Goal: Transaction & Acquisition: Purchase product/service

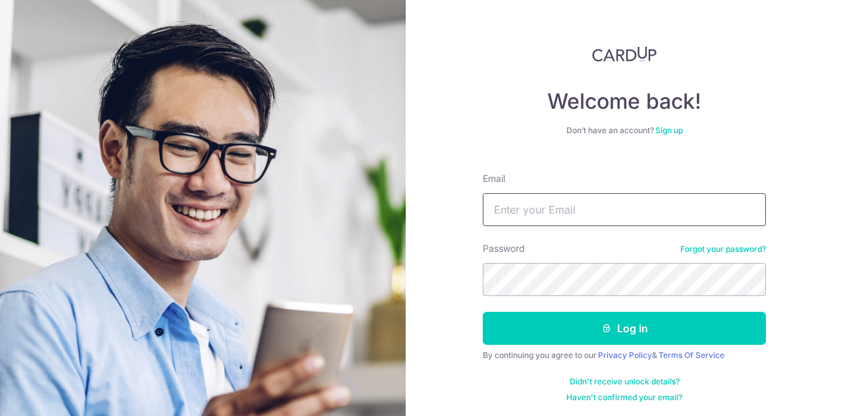
drag, startPoint x: 0, startPoint y: 0, endPoint x: 568, endPoint y: 200, distance: 601.8
click at [568, 200] on input "Email" at bounding box center [624, 209] width 283 height 33
click at [533, 204] on input "Email" at bounding box center [624, 209] width 283 height 33
type input "s.aravind@gmail.com"
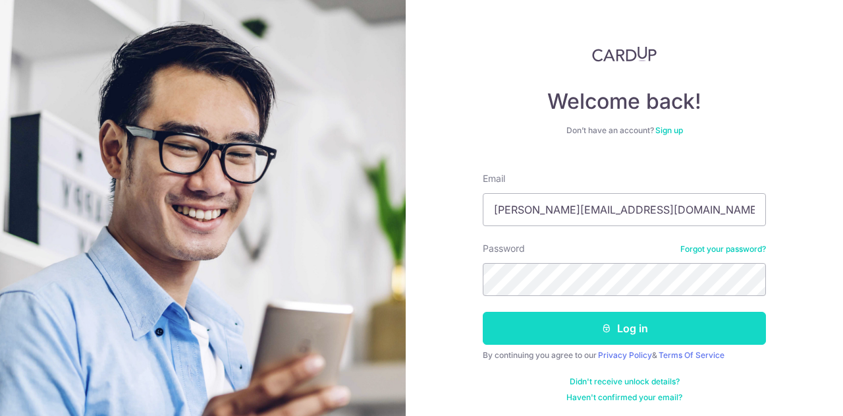
click at [557, 329] on button "Log in" at bounding box center [624, 328] width 283 height 33
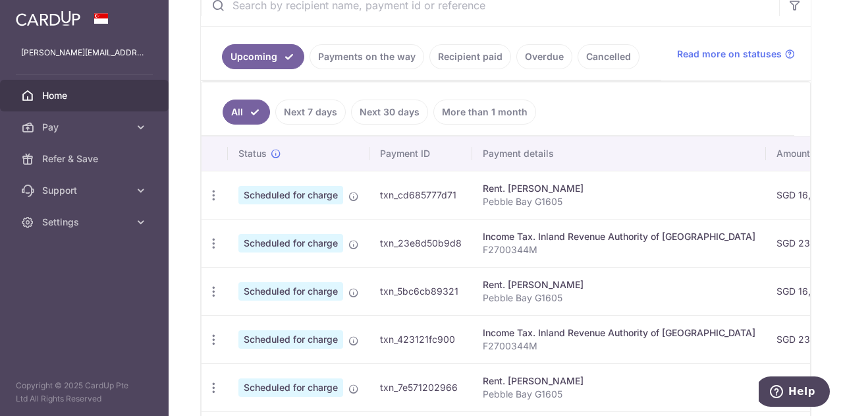
scroll to position [271, 0]
click at [211, 239] on icon "button" at bounding box center [214, 243] width 14 height 14
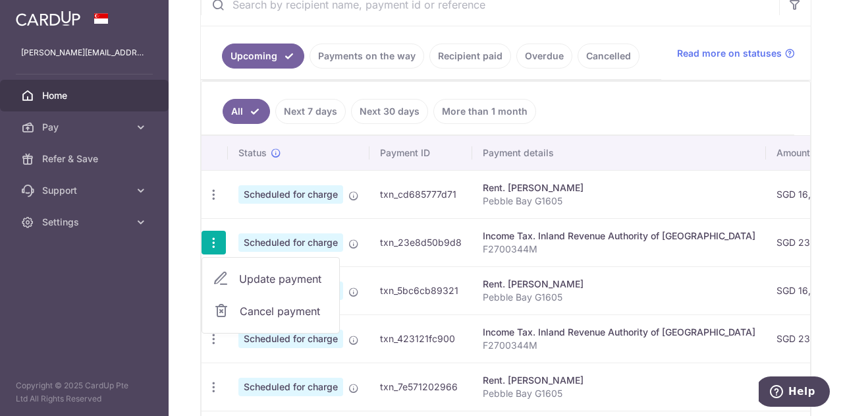
click at [274, 275] on span "Update payment" at bounding box center [284, 279] width 90 height 16
radio input "true"
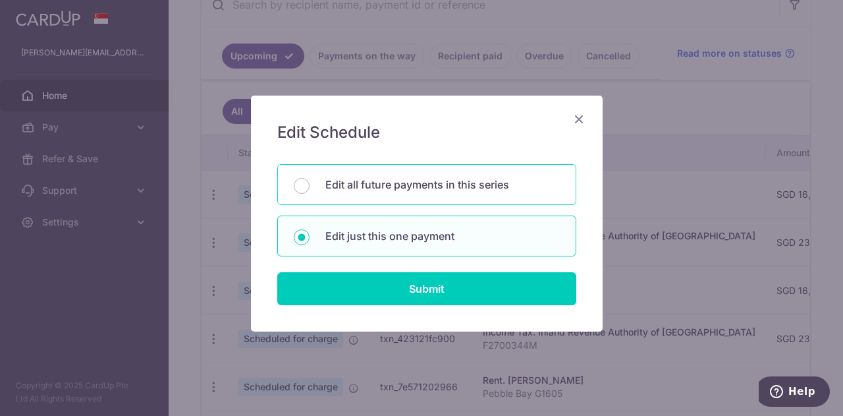
click at [374, 174] on div "Edit all future payments in this series" at bounding box center [426, 184] width 299 height 41
radio input "true"
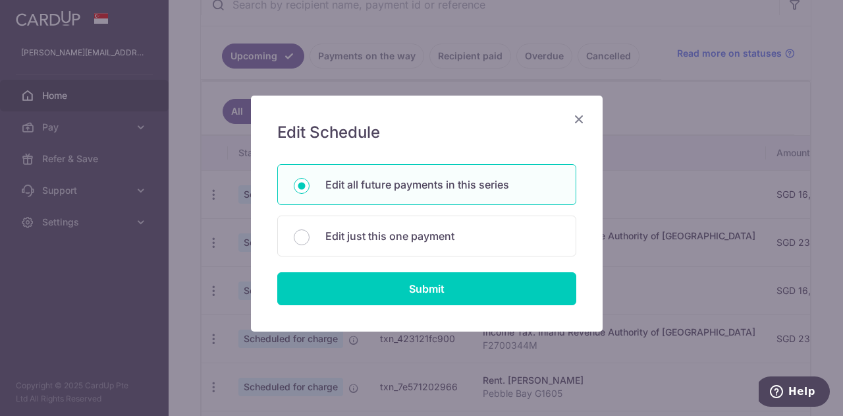
click at [571, 115] on icon "Close" at bounding box center [579, 119] width 16 height 16
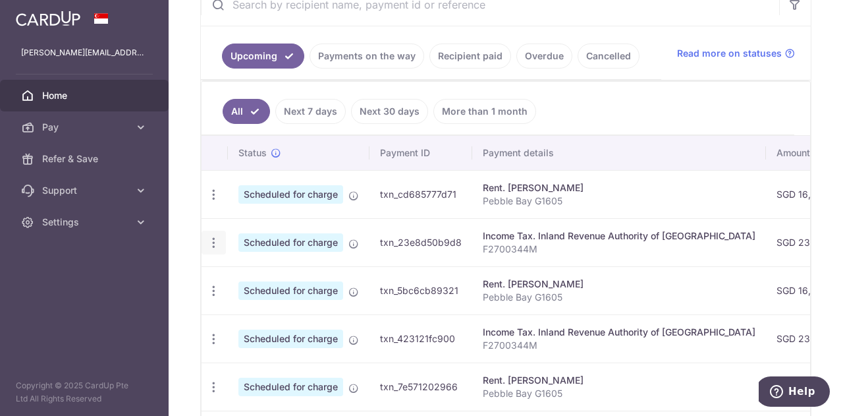
click at [213, 242] on icon "button" at bounding box center [214, 243] width 14 height 14
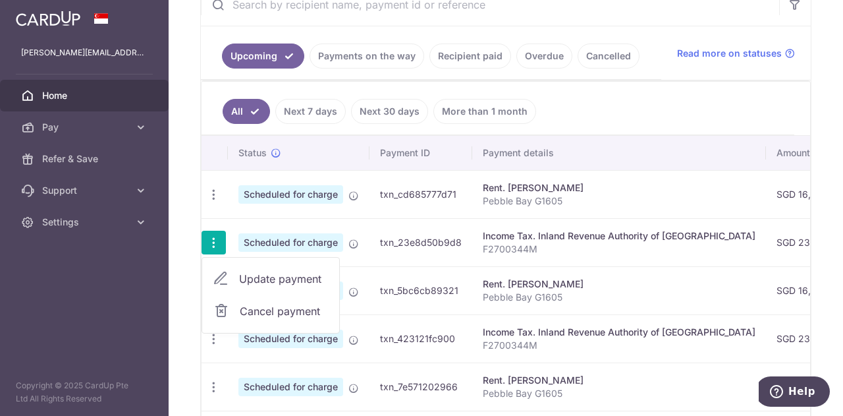
click at [241, 303] on span "Cancel payment" at bounding box center [284, 311] width 88 height 16
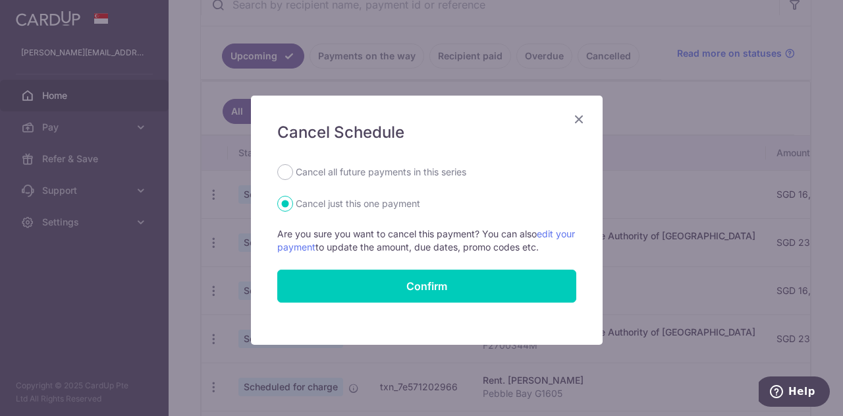
click at [411, 171] on label "Cancel all future payments in this series" at bounding box center [381, 172] width 171 height 16
click at [293, 171] on input "Cancel all future payments in this series" at bounding box center [285, 172] width 16 height 16
radio input "true"
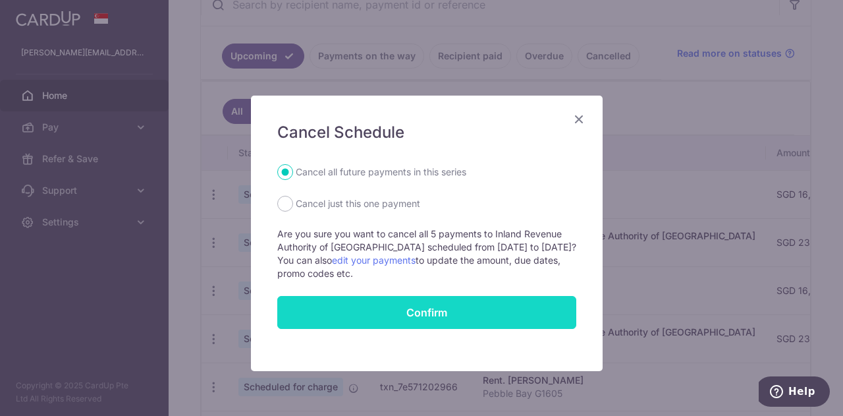
click at [412, 312] on button "Confirm" at bounding box center [426, 312] width 299 height 33
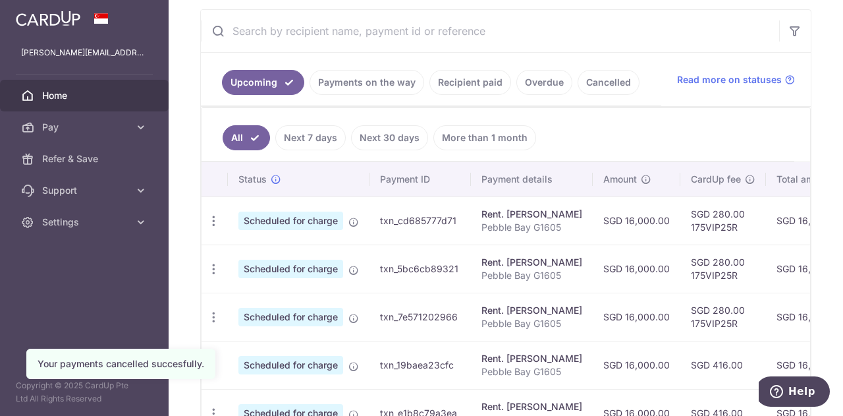
scroll to position [246, 0]
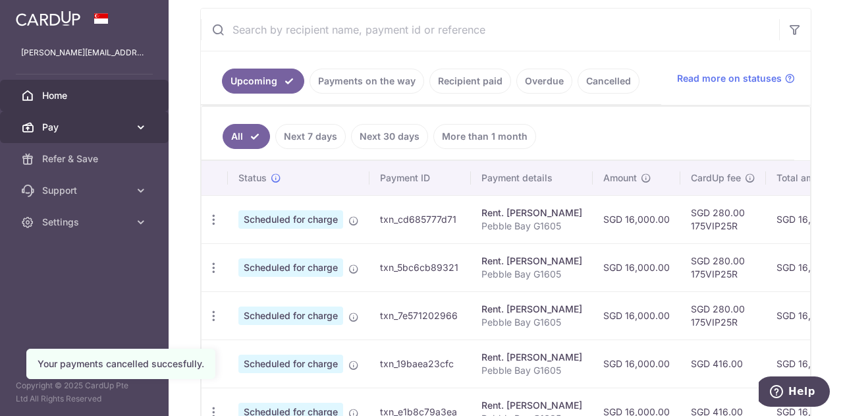
click at [109, 124] on span "Pay" at bounding box center [85, 127] width 87 height 13
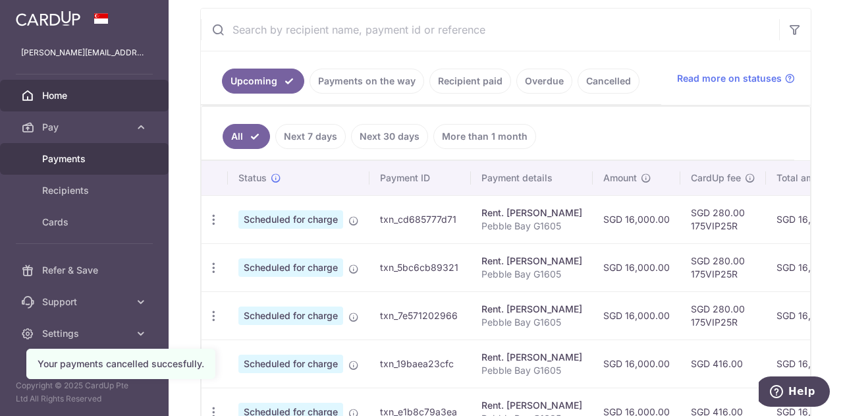
click at [88, 159] on span "Payments" at bounding box center [85, 158] width 87 height 13
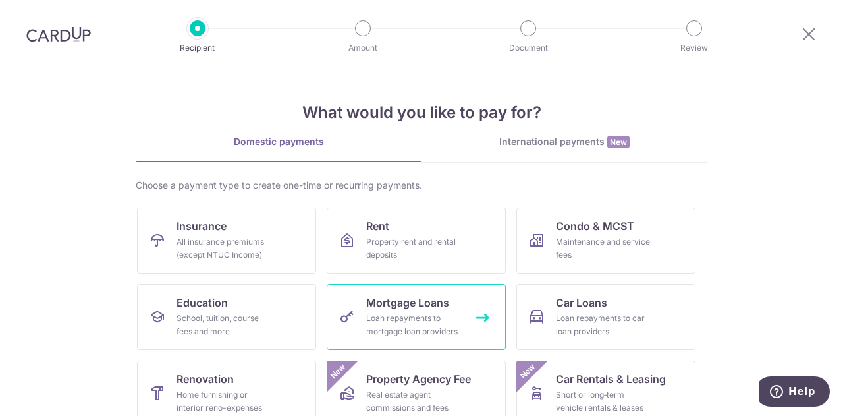
scroll to position [107, 0]
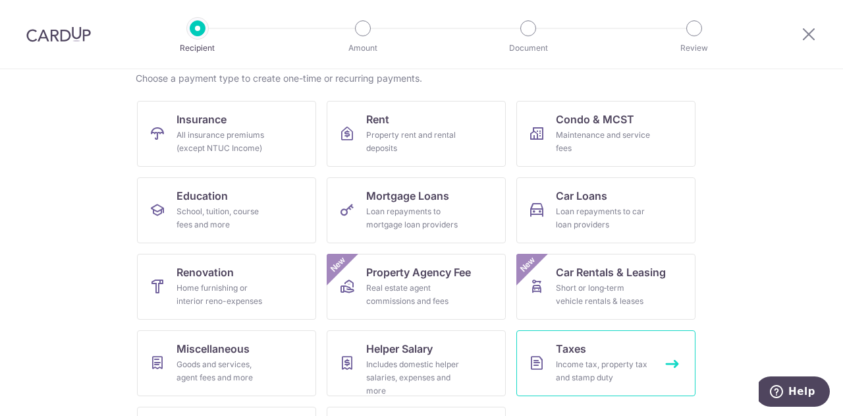
click at [610, 364] on div "Income tax, property tax and stamp duty" at bounding box center [603, 371] width 95 height 26
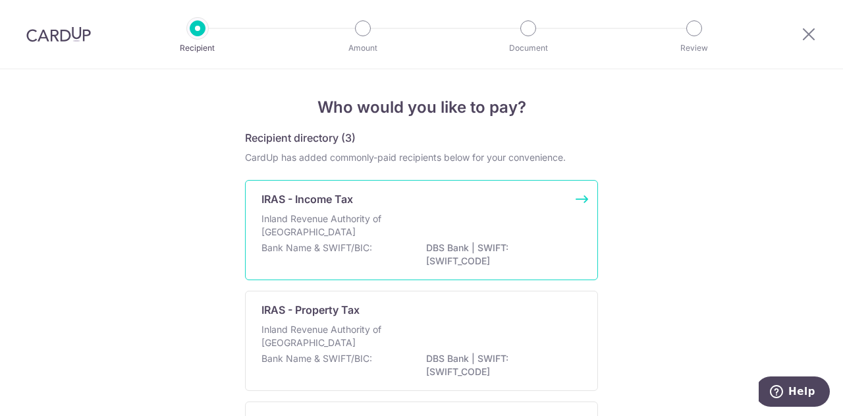
click at [391, 222] on p "Inland Revenue Authority of [GEOGRAPHIC_DATA]" at bounding box center [331, 225] width 140 height 26
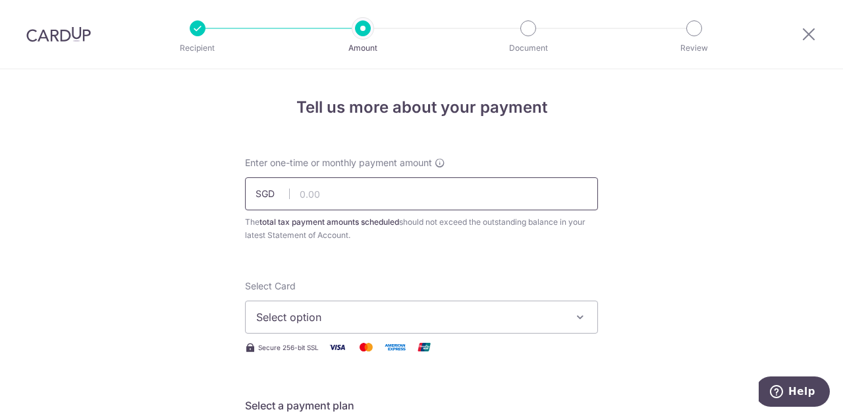
click at [369, 188] on input "text" at bounding box center [421, 193] width 353 height 33
click at [301, 314] on span "Select option" at bounding box center [409, 317] width 307 height 16
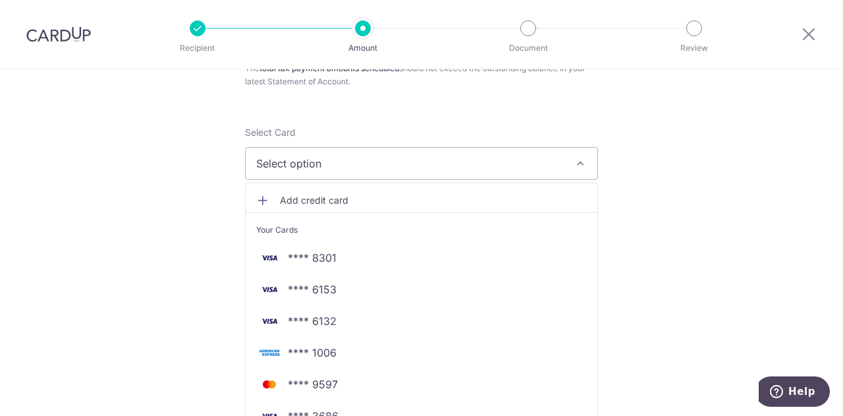
scroll to position [157, 0]
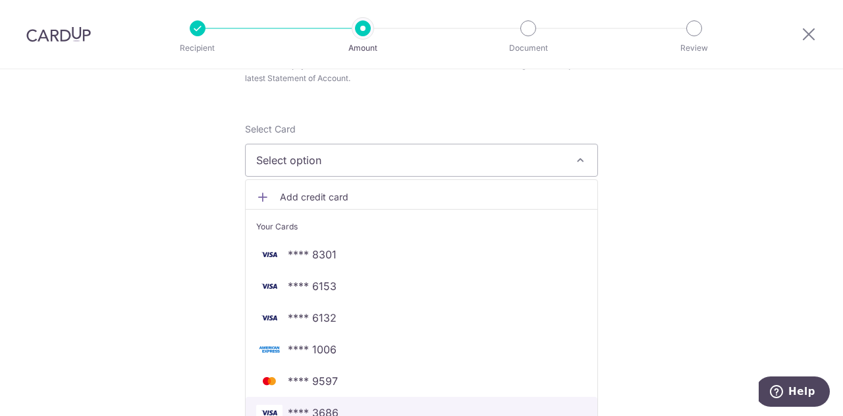
click at [311, 406] on span "**** 3686" at bounding box center [313, 412] width 51 height 16
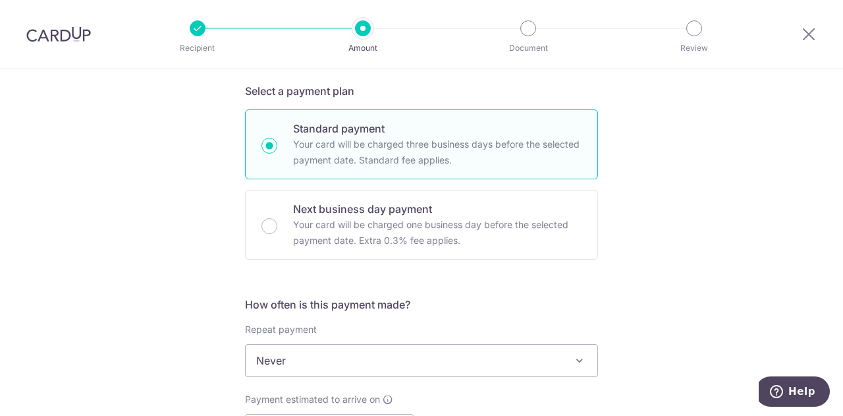
scroll to position [317, 0]
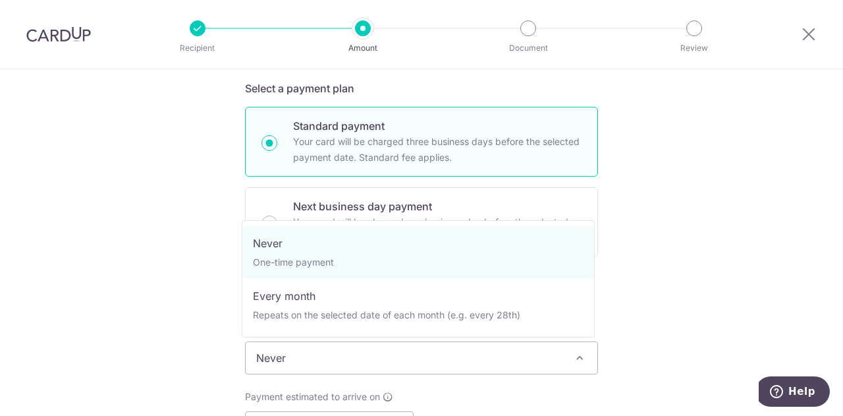
click at [304, 347] on span "Never" at bounding box center [422, 358] width 352 height 32
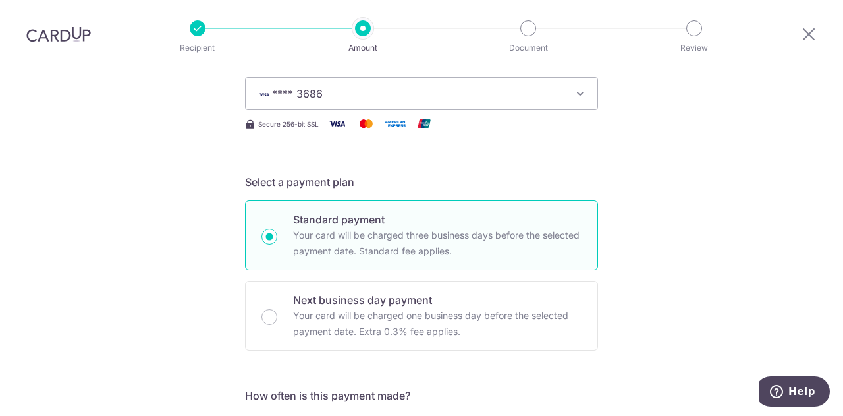
scroll to position [0, 0]
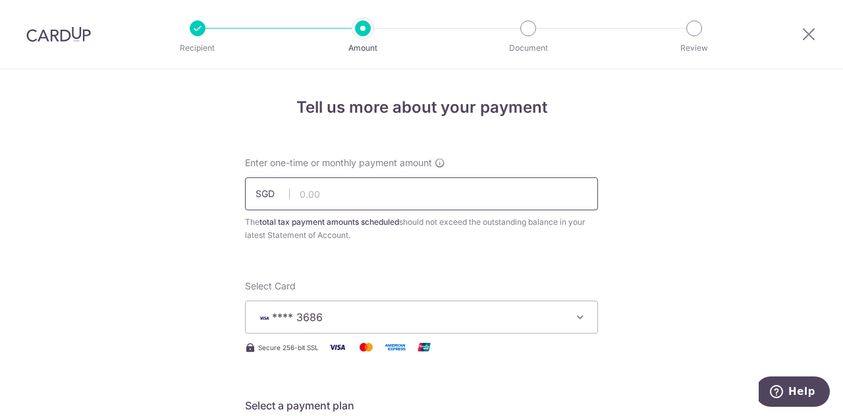
click at [381, 195] on input "text" at bounding box center [421, 193] width 353 height 33
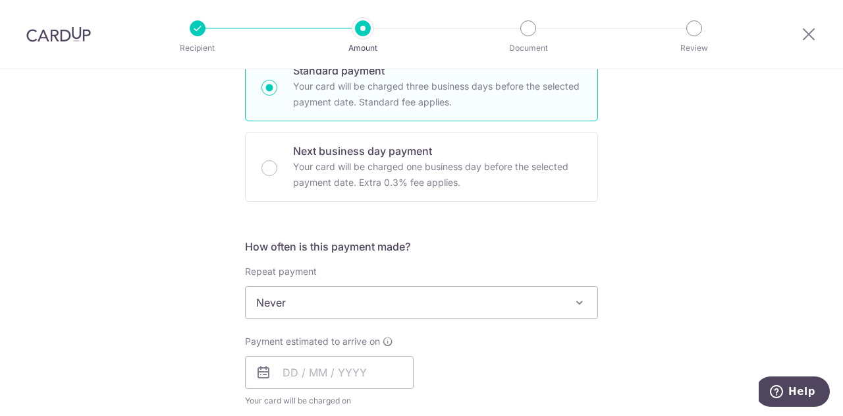
scroll to position [374, 0]
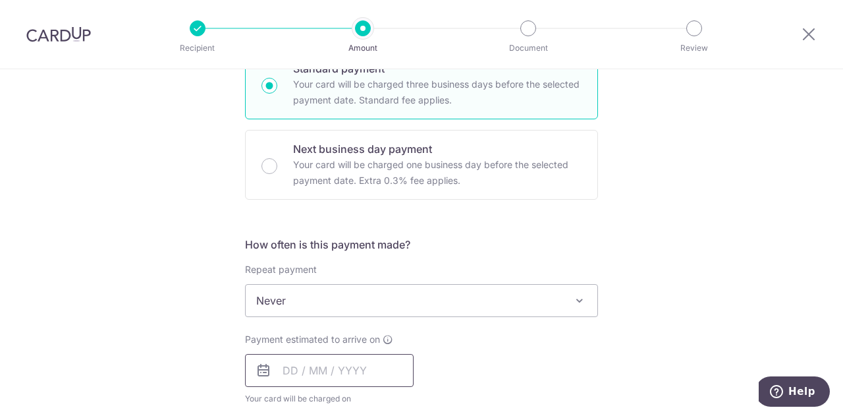
click at [312, 366] on input "text" at bounding box center [329, 370] width 169 height 33
type input "40,000.00"
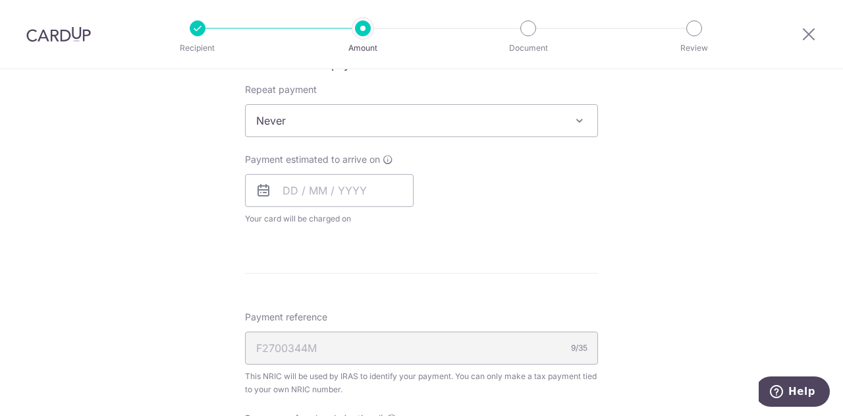
scroll to position [555, 0]
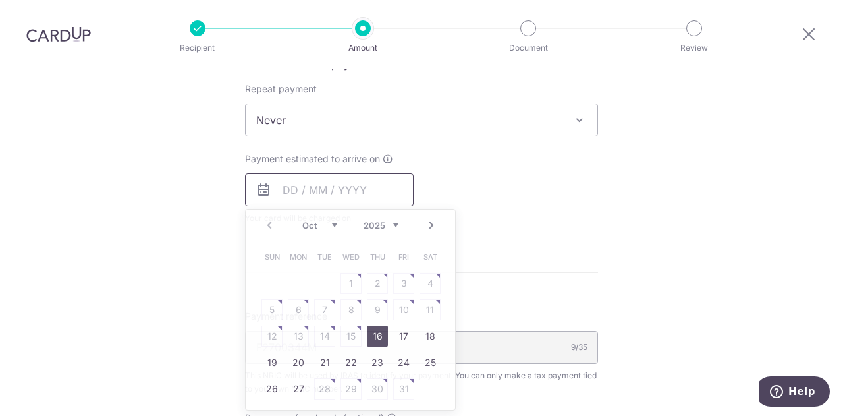
drag, startPoint x: 586, startPoint y: 360, endPoint x: 300, endPoint y: 188, distance: 333.9
click at [300, 188] on input "text" at bounding box center [329, 189] width 169 height 33
click at [381, 337] on link "16" at bounding box center [377, 335] width 21 height 21
type input "[DATE]"
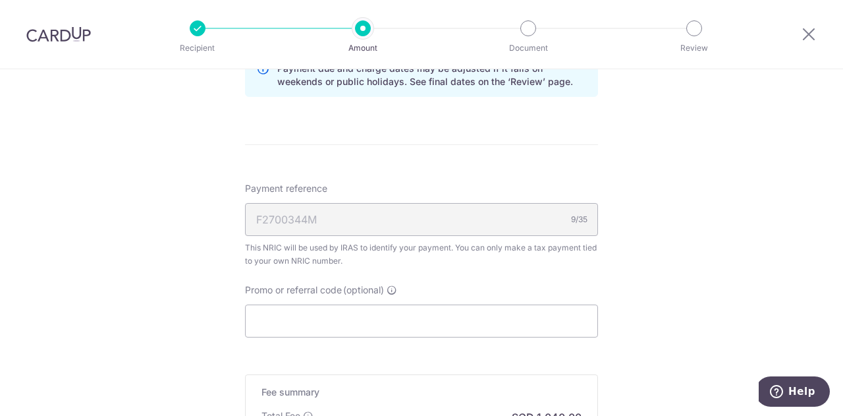
scroll to position [739, 0]
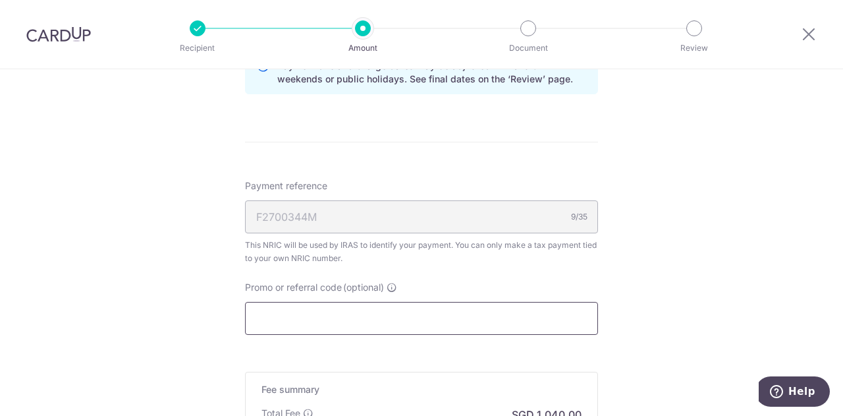
click at [379, 306] on input "Promo or referral code (optional)" at bounding box center [421, 318] width 353 height 33
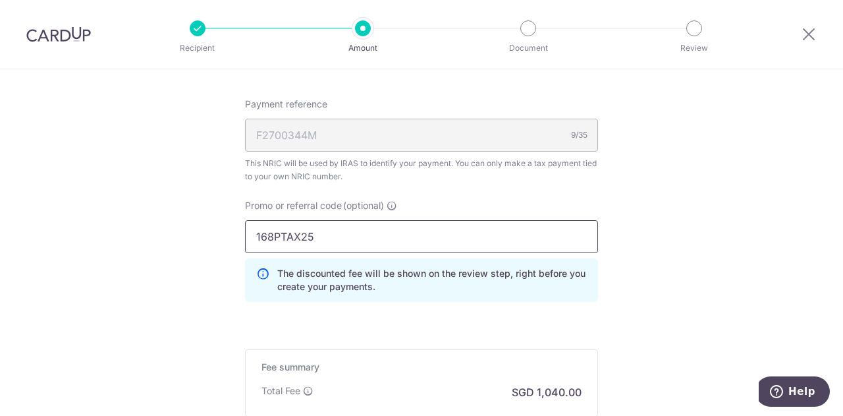
scroll to position [986, 0]
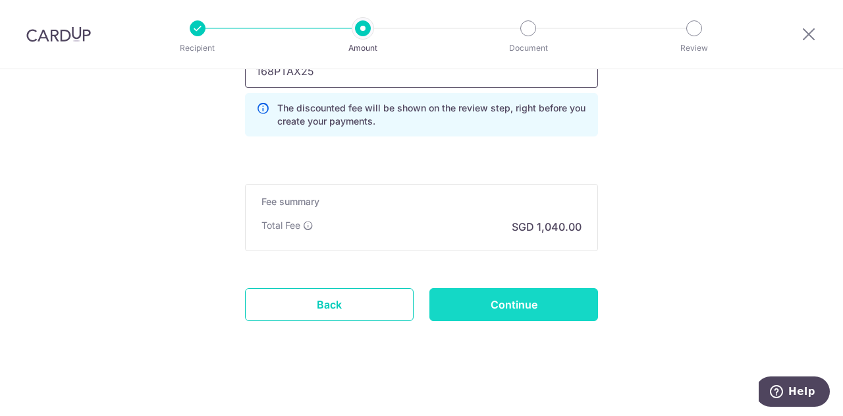
type input "168PTAX25"
click at [494, 305] on input "Continue" at bounding box center [513, 304] width 169 height 33
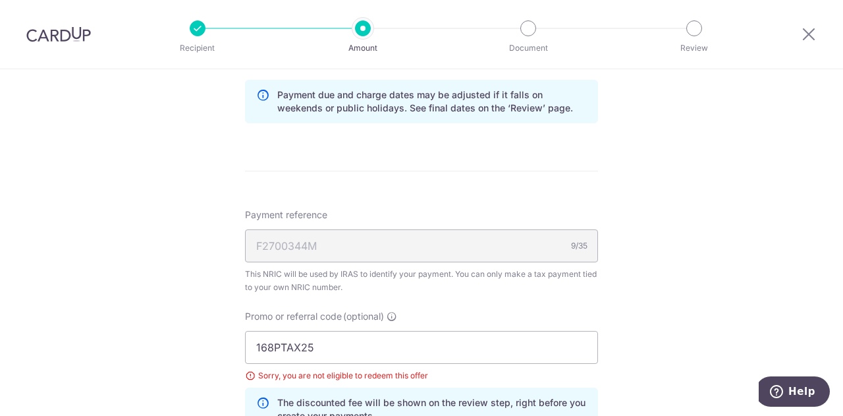
scroll to position [713, 0]
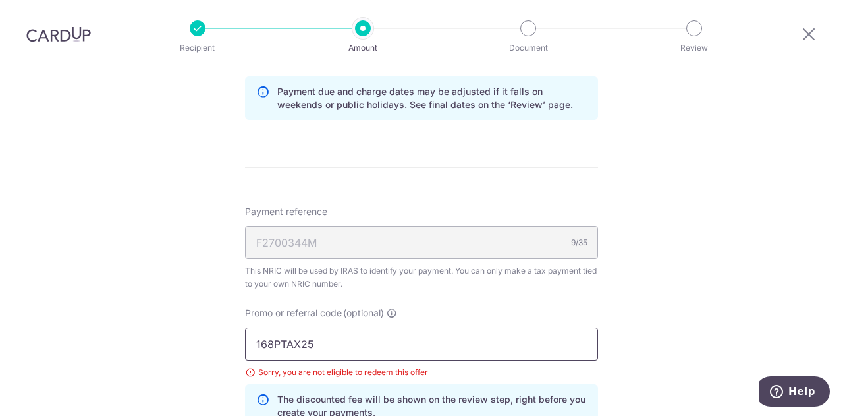
click at [333, 343] on input "168PTAX25" at bounding box center [421, 343] width 353 height 33
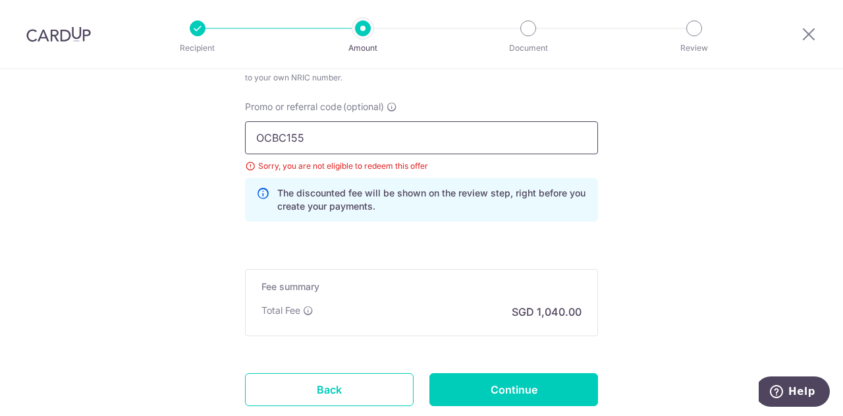
scroll to position [923, 0]
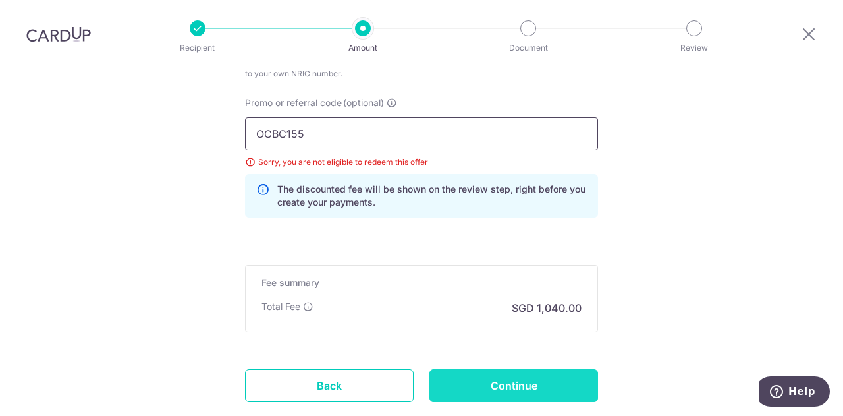
type input "OCBC155"
click at [504, 381] on input "Continue" at bounding box center [513, 385] width 169 height 33
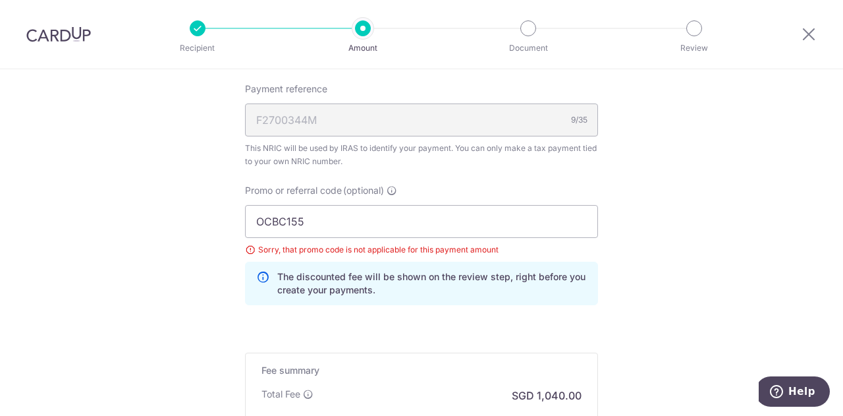
scroll to position [843, 0]
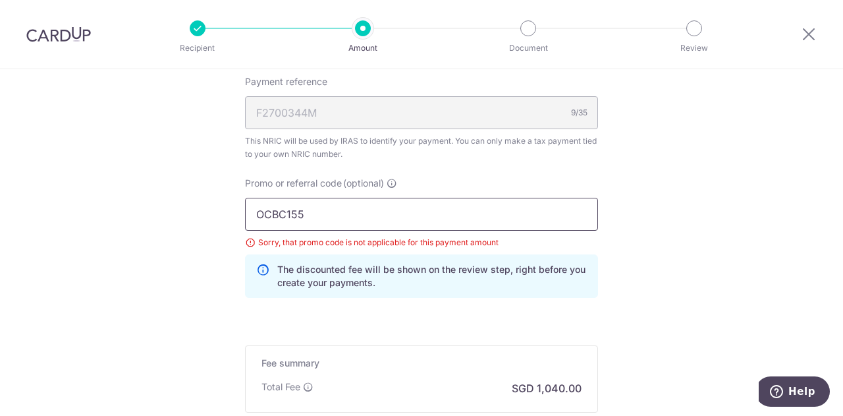
click at [400, 209] on input "OCBC155" at bounding box center [421, 214] width 353 height 33
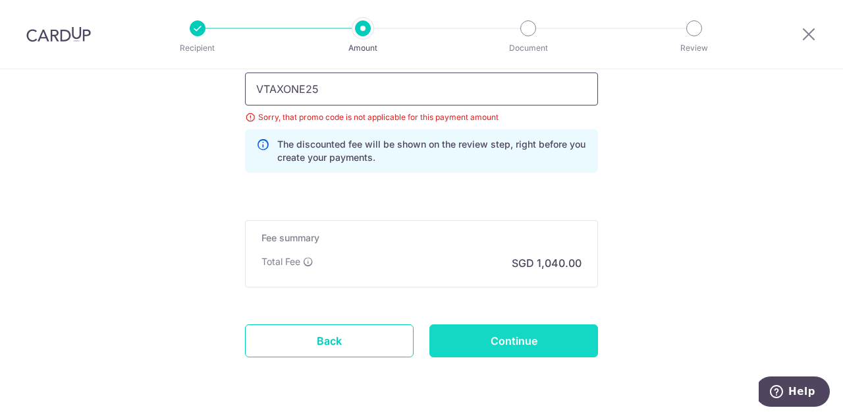
type input "VTAXONE25"
click at [512, 342] on input "Continue" at bounding box center [513, 340] width 169 height 33
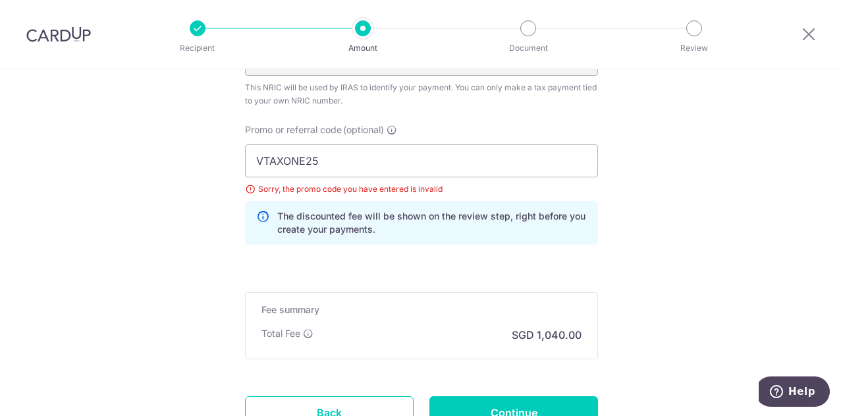
scroll to position [1004, 0]
